Goal: Task Accomplishment & Management: Manage account settings

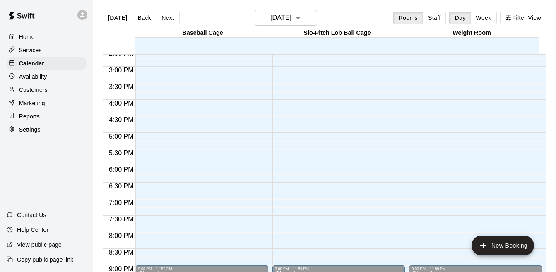
scroll to position [490, 0]
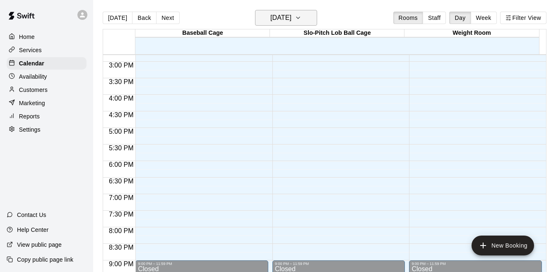
click at [314, 19] on button "[DATE]" at bounding box center [286, 18] width 62 height 16
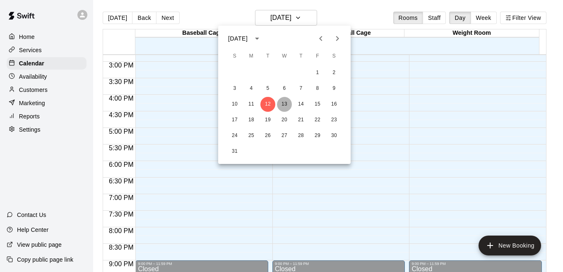
click at [285, 106] on button "13" at bounding box center [284, 104] width 15 height 15
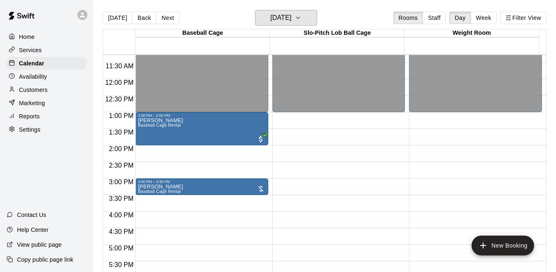
scroll to position [428, 0]
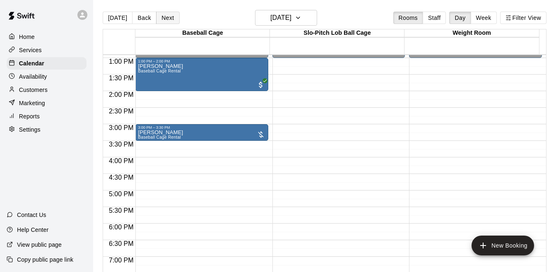
click at [169, 16] on button "Next" at bounding box center [167, 18] width 23 height 12
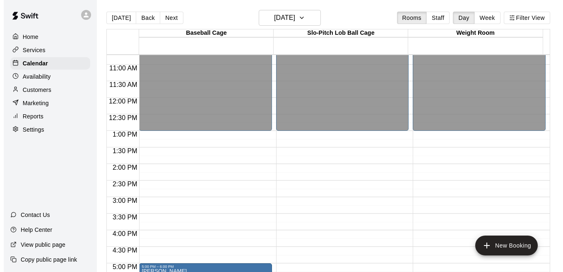
scroll to position [389, 0]
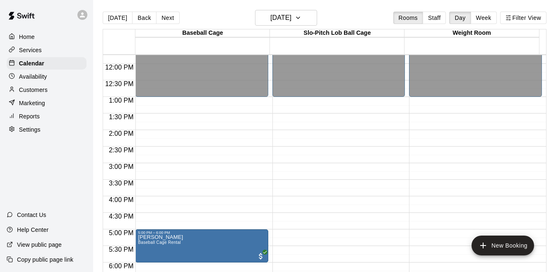
click at [254, 99] on div "12:00 AM – 1:00 PM Closed 5:00 PM – 6:00 PM [PERSON_NAME] Baseball Cage Rental …" at bounding box center [201, 63] width 133 height 795
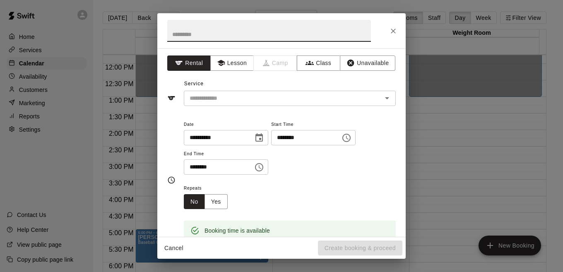
click at [264, 170] on icon "Choose time, selected time is 1:30 PM" at bounding box center [259, 167] width 10 height 10
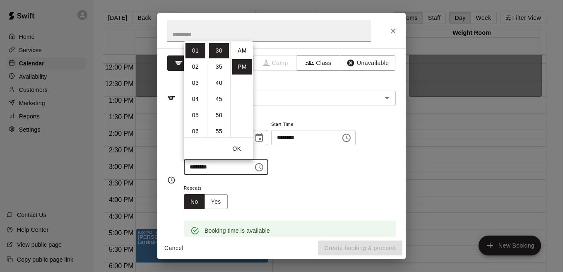
scroll to position [15, 0]
click at [195, 120] on li "05" at bounding box center [196, 115] width 20 height 15
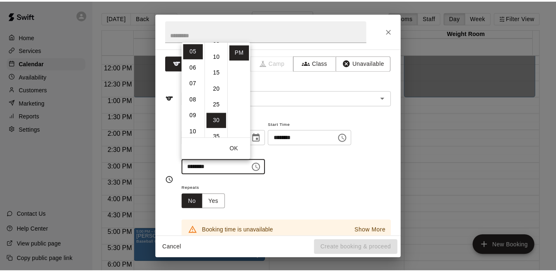
scroll to position [0, 0]
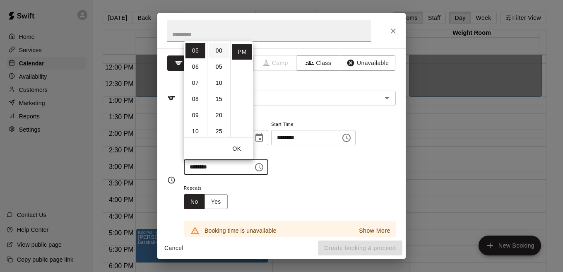
click at [218, 48] on li "00" at bounding box center [219, 50] width 20 height 15
type input "********"
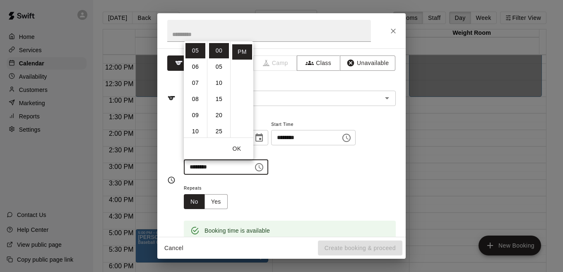
click at [322, 173] on div "**********" at bounding box center [290, 147] width 212 height 56
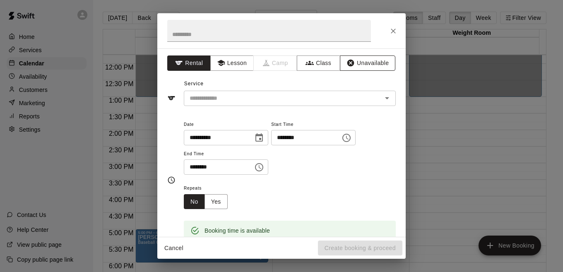
click at [362, 67] on button "Unavailable" at bounding box center [368, 63] width 56 height 15
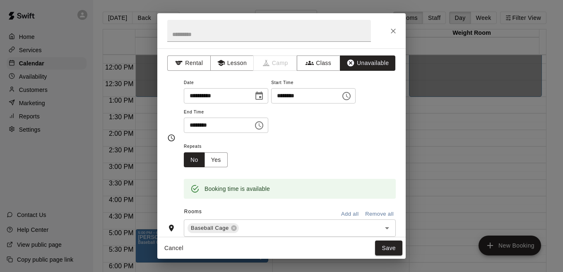
click at [343, 217] on button "Add all" at bounding box center [350, 214] width 27 height 13
click at [387, 247] on button "Save" at bounding box center [388, 248] width 27 height 15
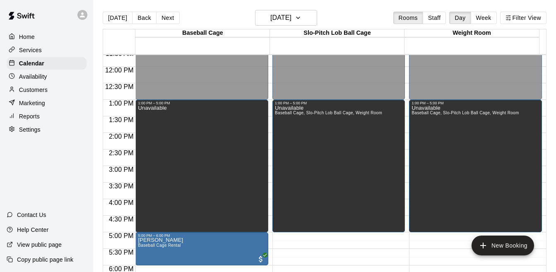
scroll to position [367, 0]
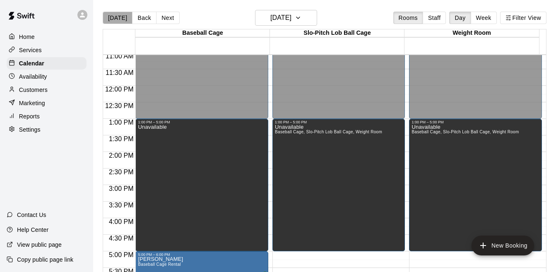
click at [123, 20] on button "[DATE]" at bounding box center [118, 18] width 30 height 12
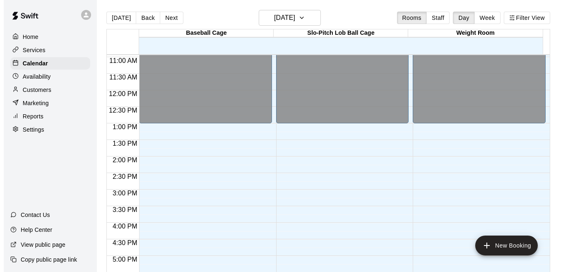
scroll to position [345, 0]
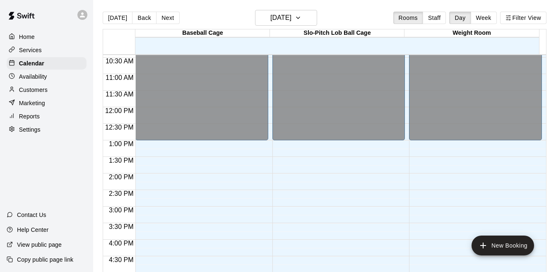
click at [258, 144] on div "12:00 AM – 1:00 PM Closed 9:00 PM – 11:59 PM Closed" at bounding box center [201, 107] width 133 height 795
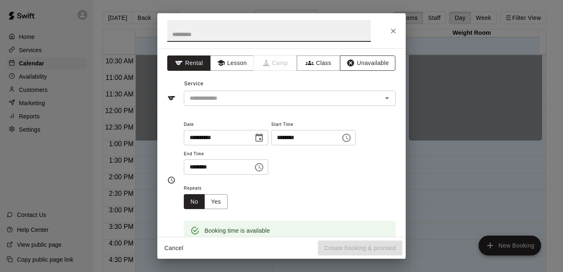
click at [355, 64] on button "Unavailable" at bounding box center [368, 63] width 56 height 15
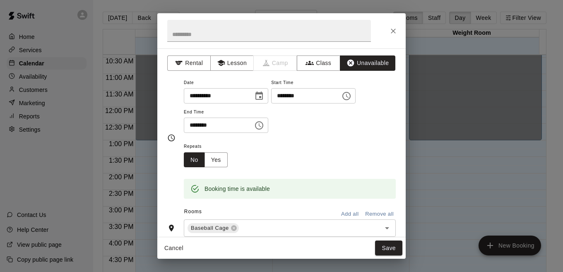
click at [263, 128] on icon "Choose time, selected time is 1:30 PM" at bounding box center [259, 125] width 8 height 8
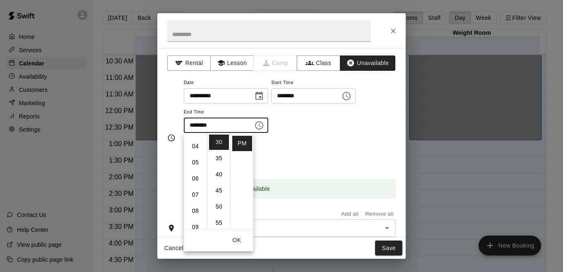
scroll to position [66, 0]
click at [196, 221] on li "09" at bounding box center [196, 221] width 20 height 15
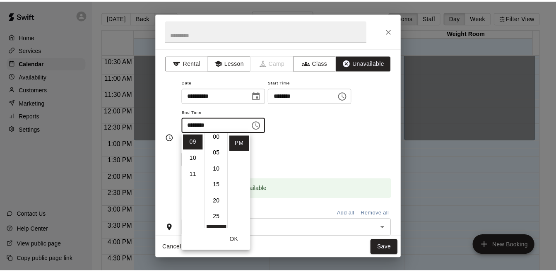
scroll to position [0, 0]
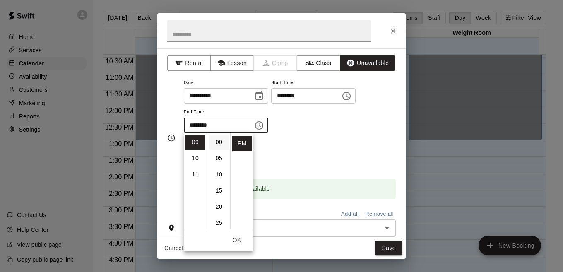
click at [218, 143] on li "00" at bounding box center [219, 142] width 20 height 15
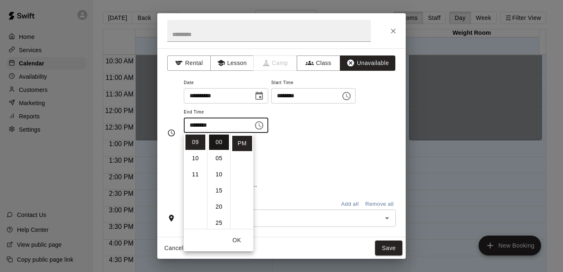
type input "********"
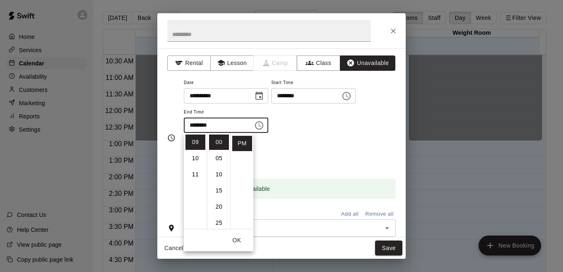
drag, startPoint x: 310, startPoint y: 159, endPoint x: 301, endPoint y: 162, distance: 9.0
click at [301, 162] on div "Repeats No Yes" at bounding box center [290, 154] width 212 height 26
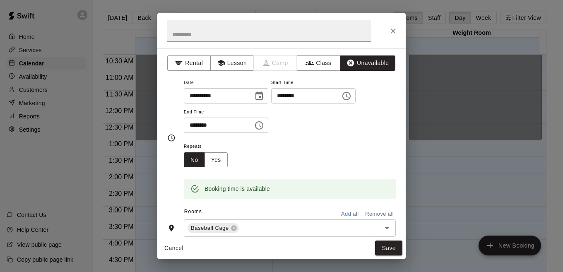
click at [339, 215] on button "Add all" at bounding box center [350, 214] width 27 height 13
click at [384, 246] on button "Save" at bounding box center [388, 248] width 27 height 15
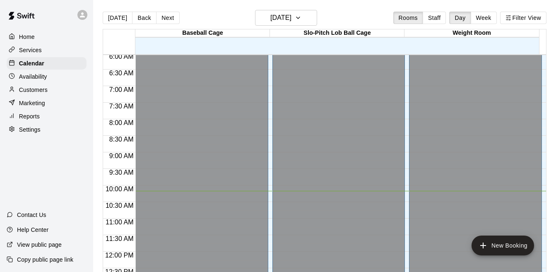
scroll to position [191, 0]
